Goal: Check status: Check status

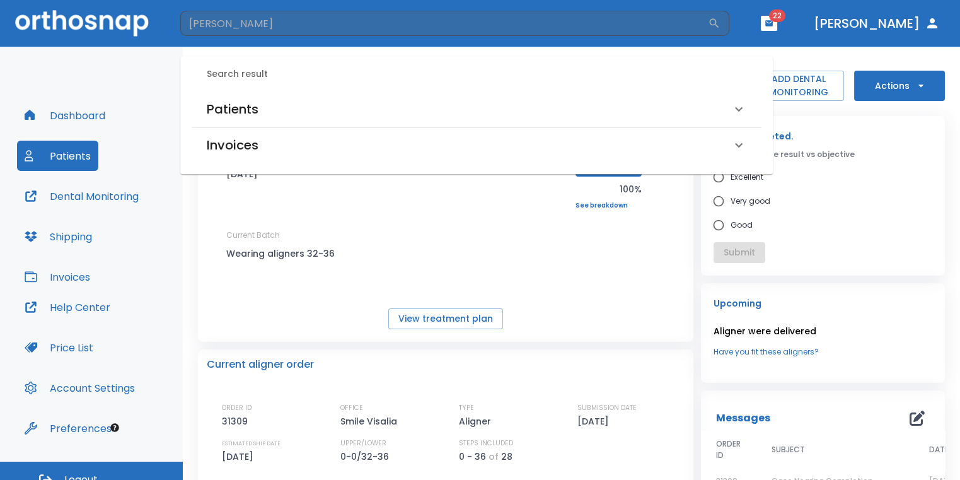
click at [404, 106] on div "Patients" at bounding box center [469, 109] width 524 height 20
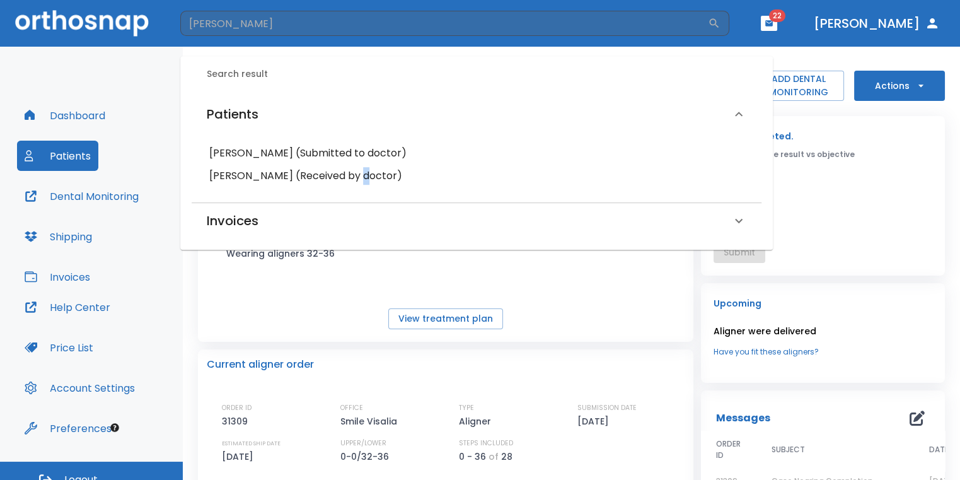
click at [351, 170] on h6 "[PERSON_NAME] (Received by doctor)" at bounding box center [476, 176] width 534 height 18
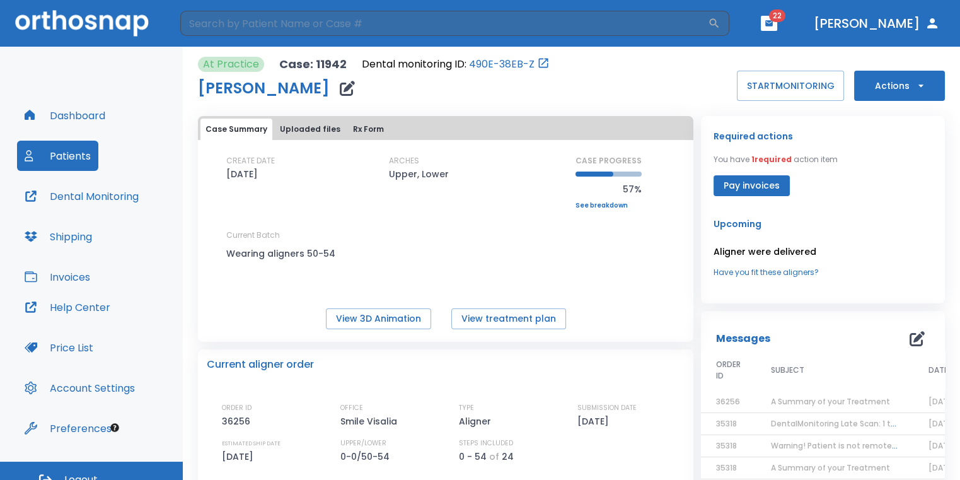
click at [800, 397] on span "A Summary of your Treatment" at bounding box center [830, 401] width 119 height 11
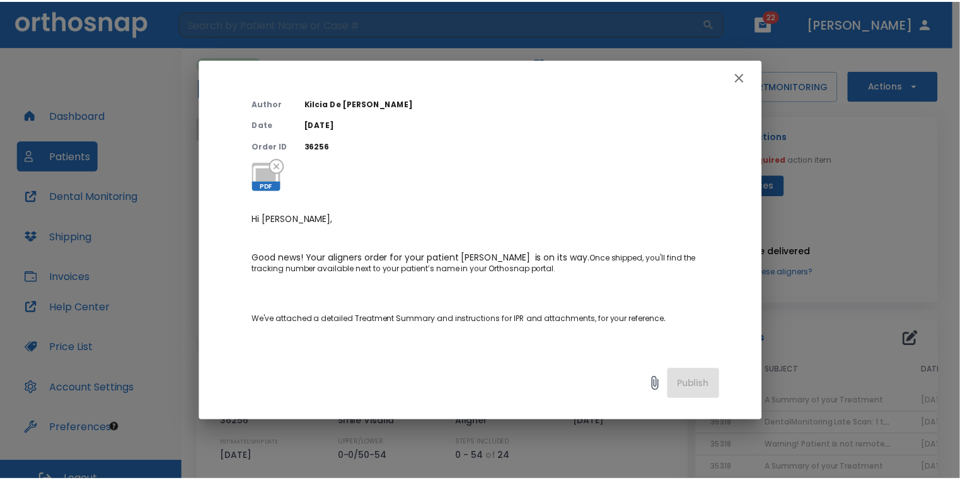
scroll to position [126, 0]
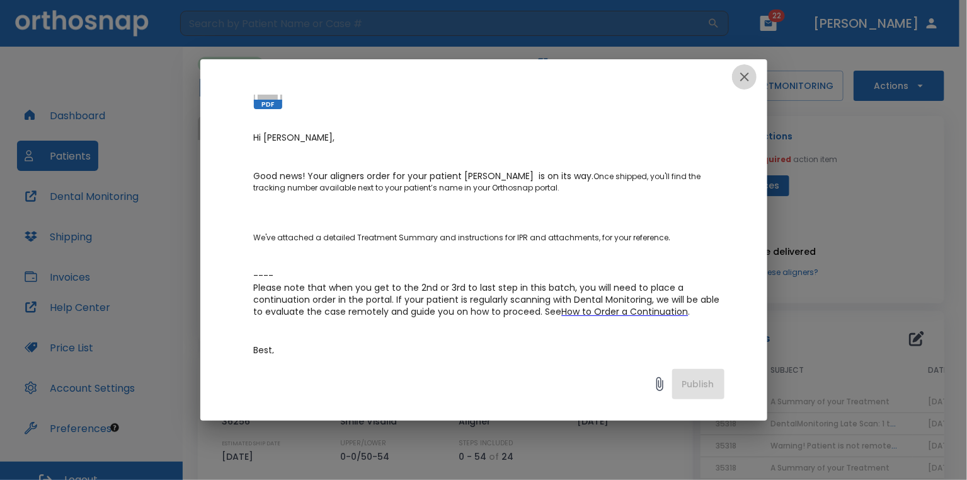
click at [737, 76] on icon "button" at bounding box center [744, 76] width 15 height 15
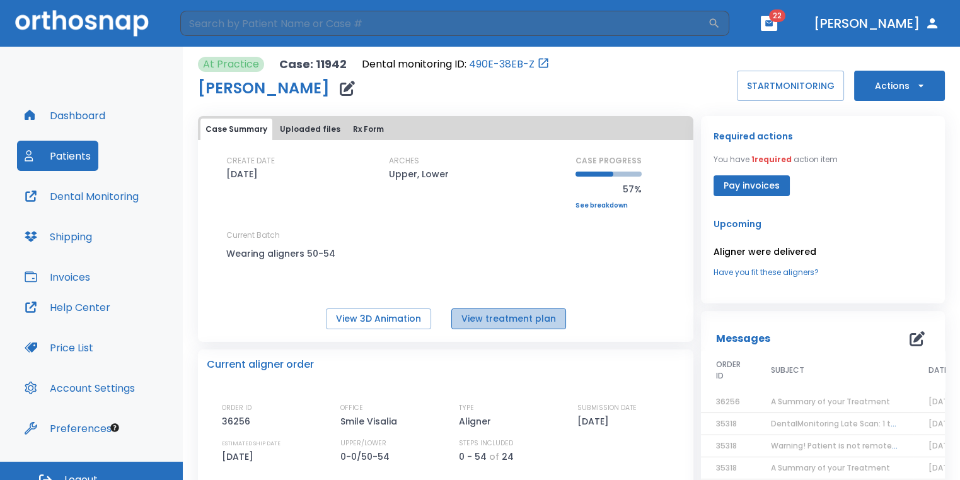
click at [536, 314] on button "View treatment plan" at bounding box center [508, 318] width 115 height 21
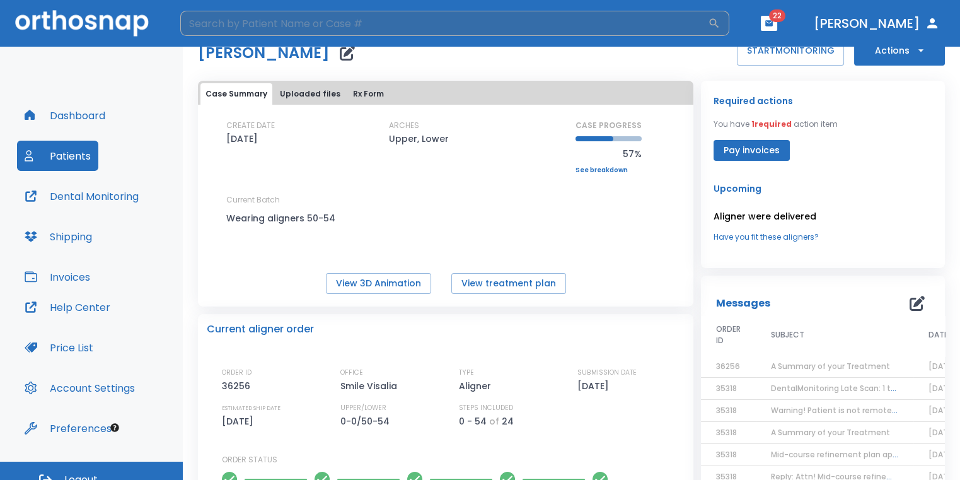
scroll to position [63, 0]
